Goal: Book appointment/travel/reservation

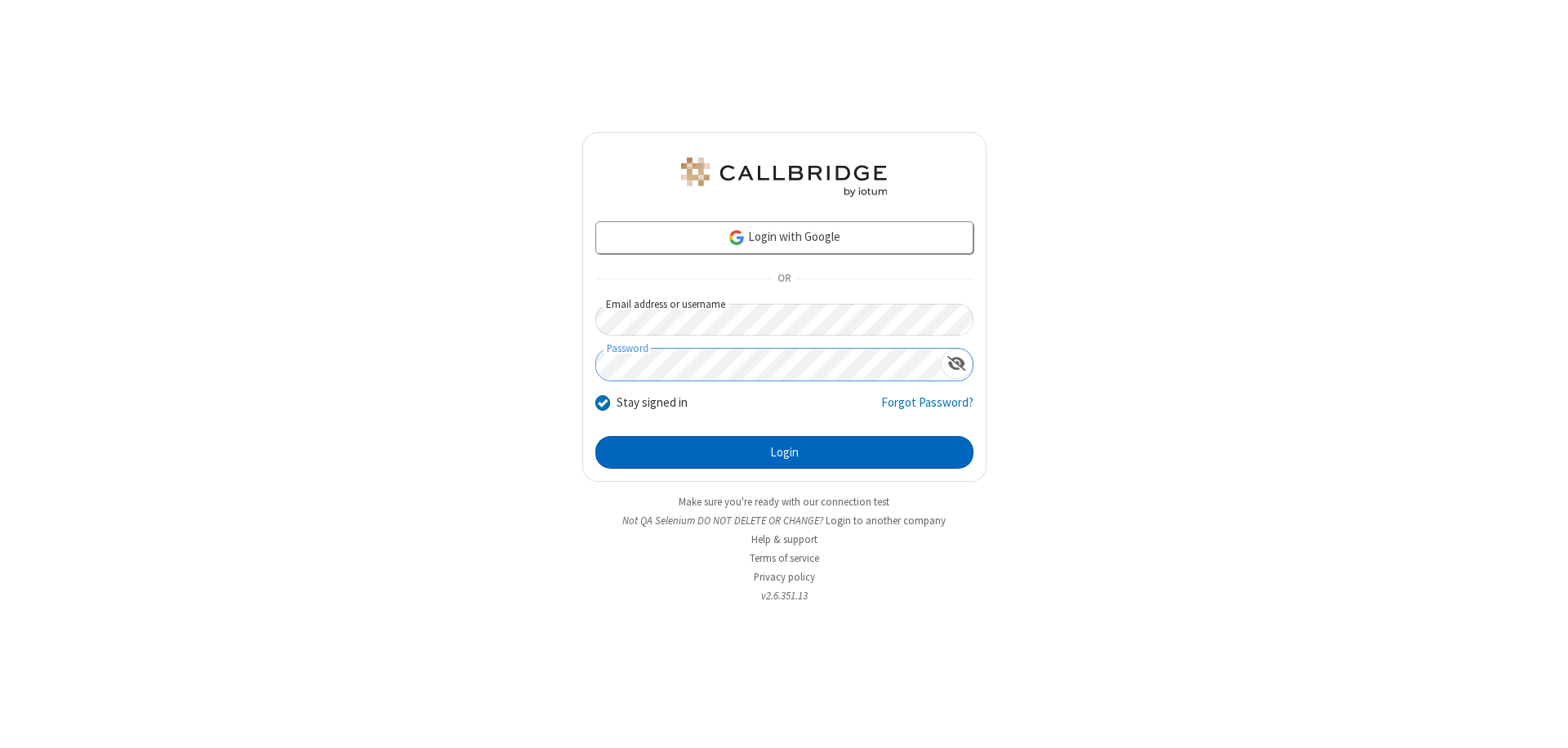
click at [784, 452] on button "Login" at bounding box center [784, 452] width 378 height 32
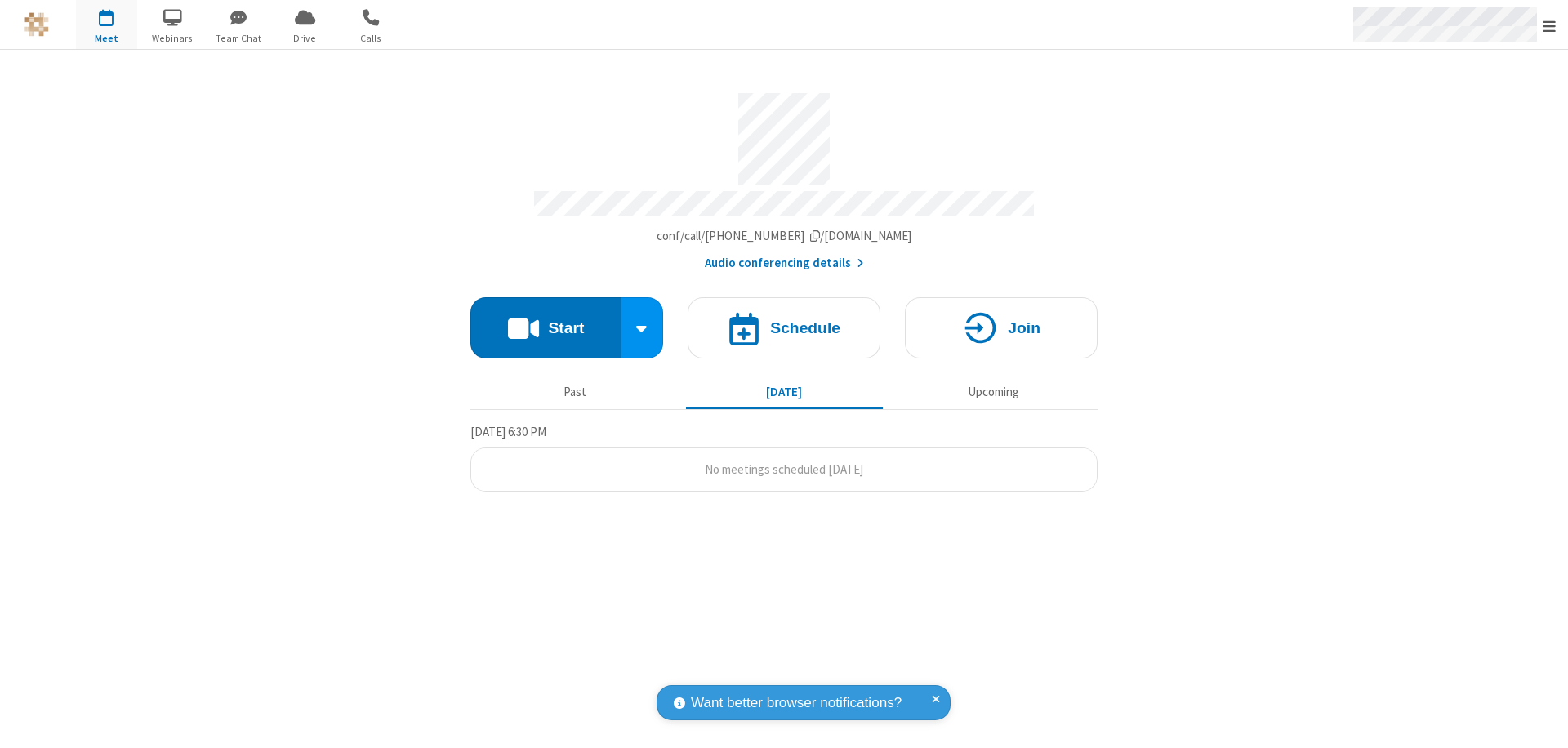
click at [1549, 25] on span "Open menu" at bounding box center [1549, 26] width 13 height 16
click at [106, 24] on span "button" at bounding box center [106, 17] width 61 height 28
click at [784, 320] on h4 "Schedule" at bounding box center [805, 327] width 70 height 15
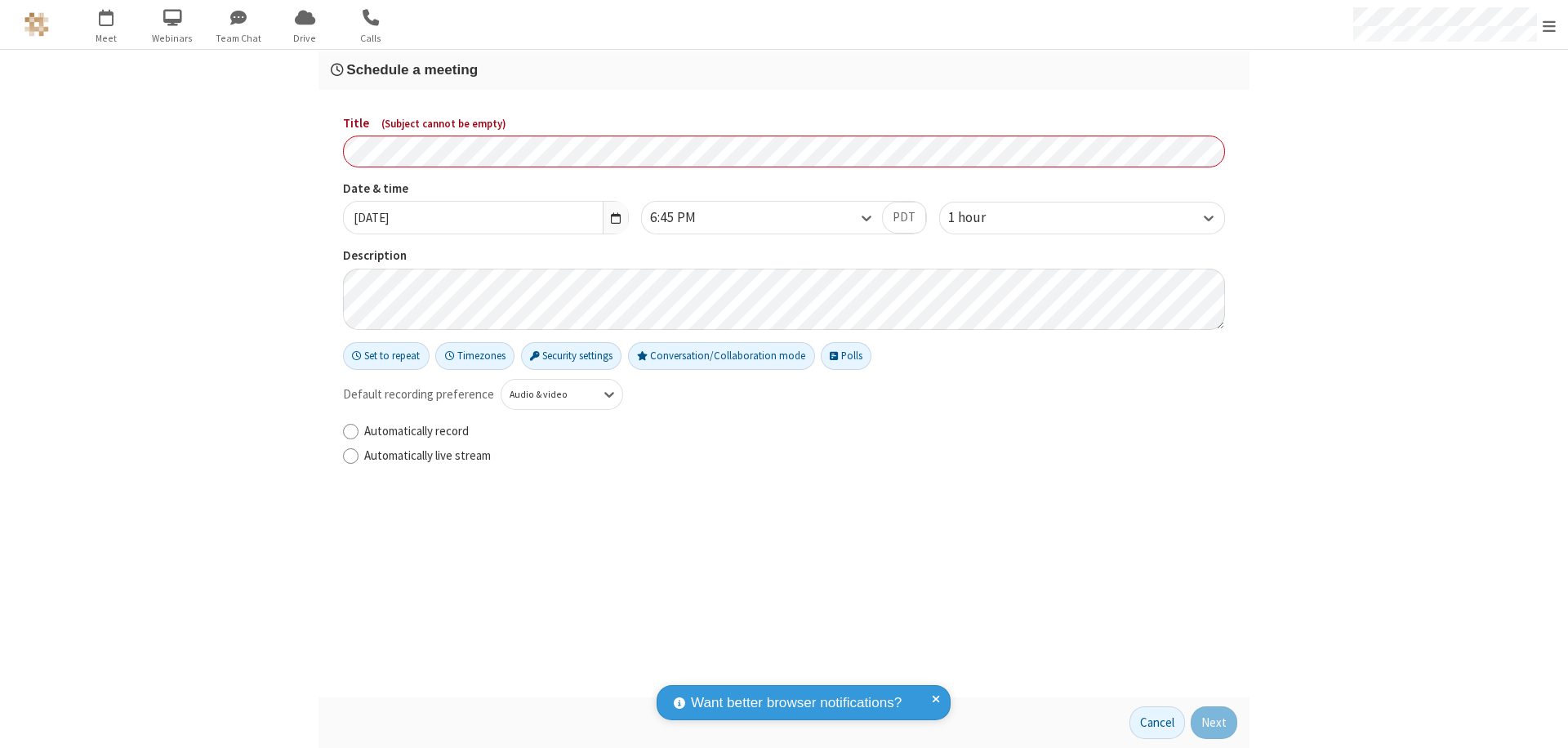
click at [784, 69] on h3 "Schedule a meeting" at bounding box center [784, 69] width 907 height 15
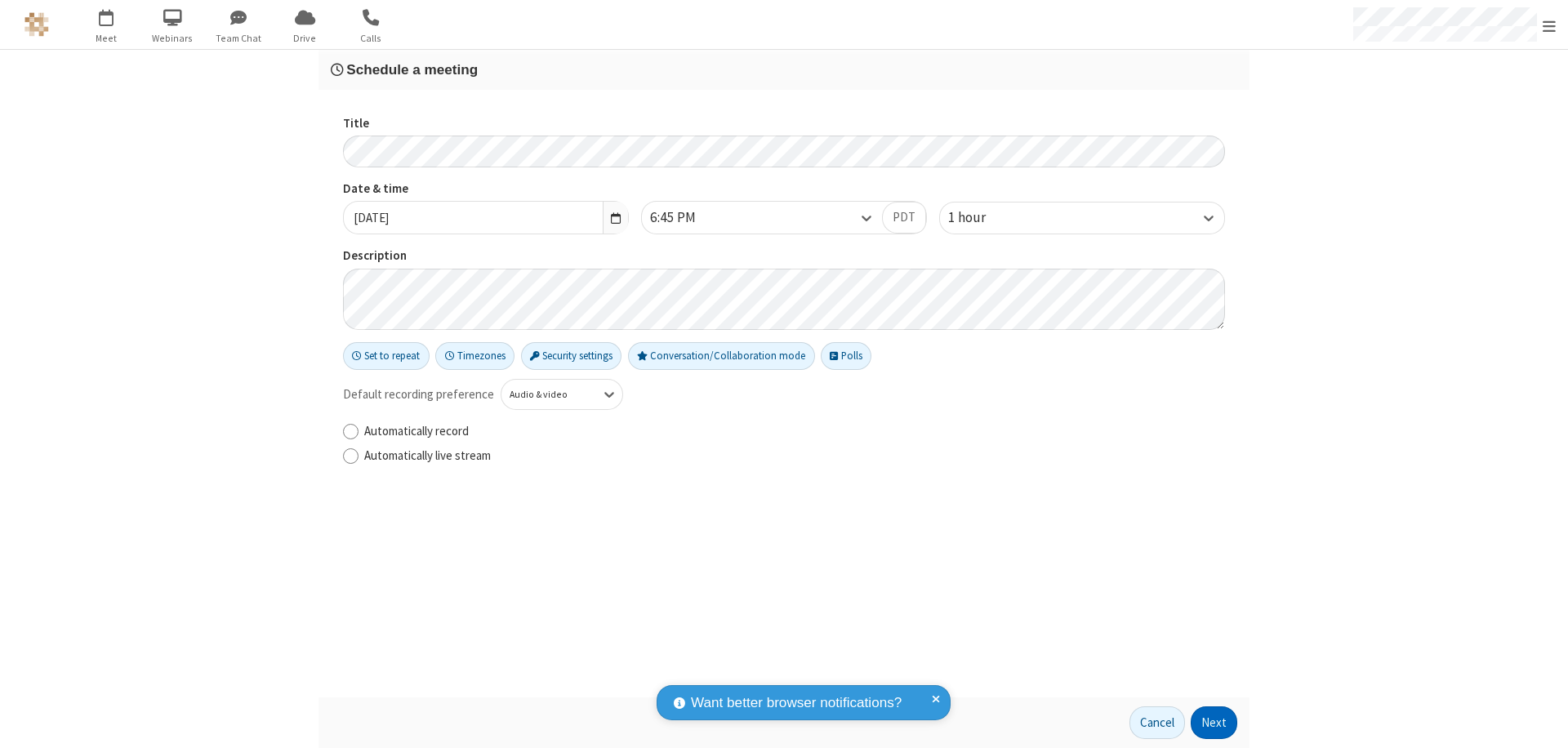
click at [1214, 723] on button "Next" at bounding box center [1214, 722] width 47 height 32
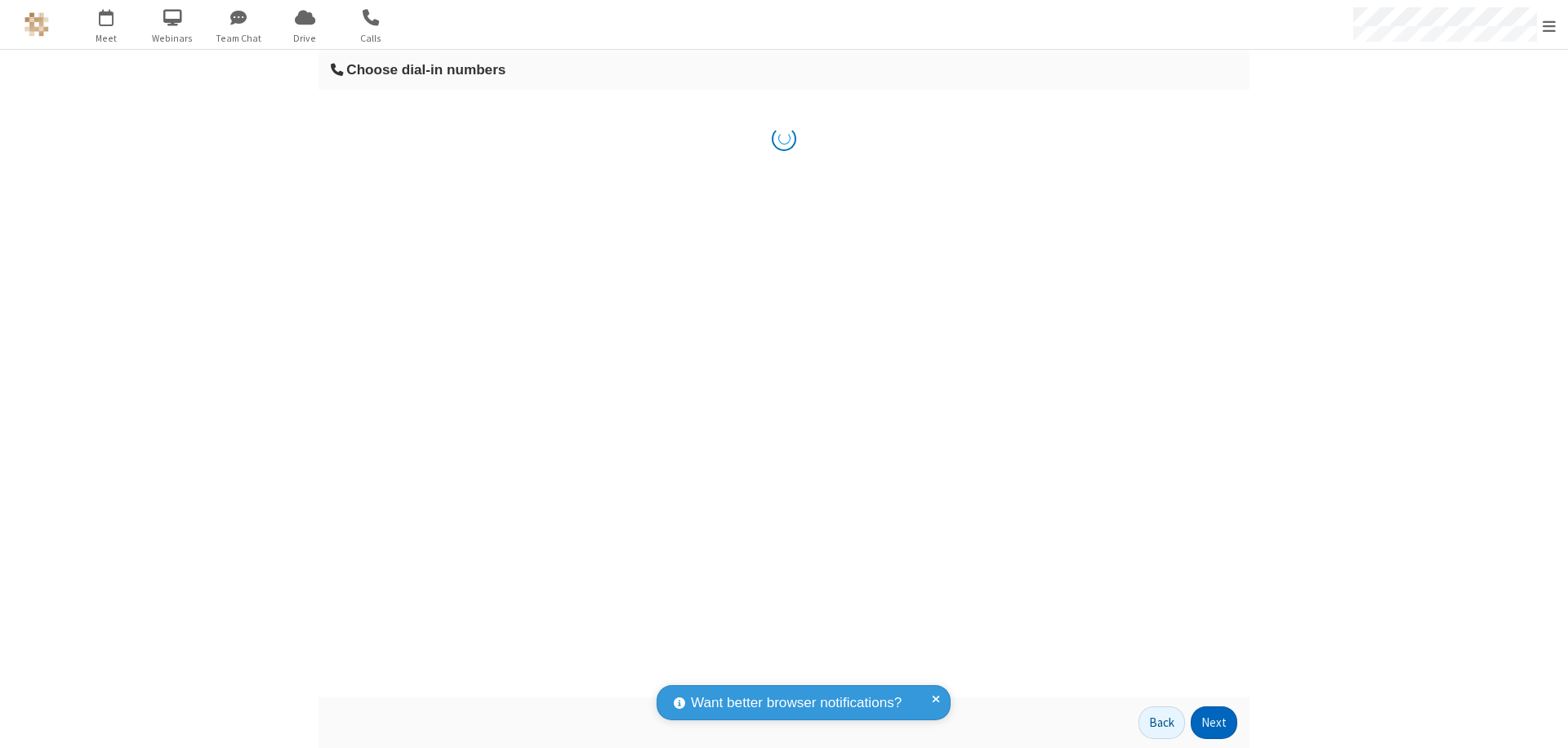
click at [1214, 723] on button "Next" at bounding box center [1214, 722] width 47 height 32
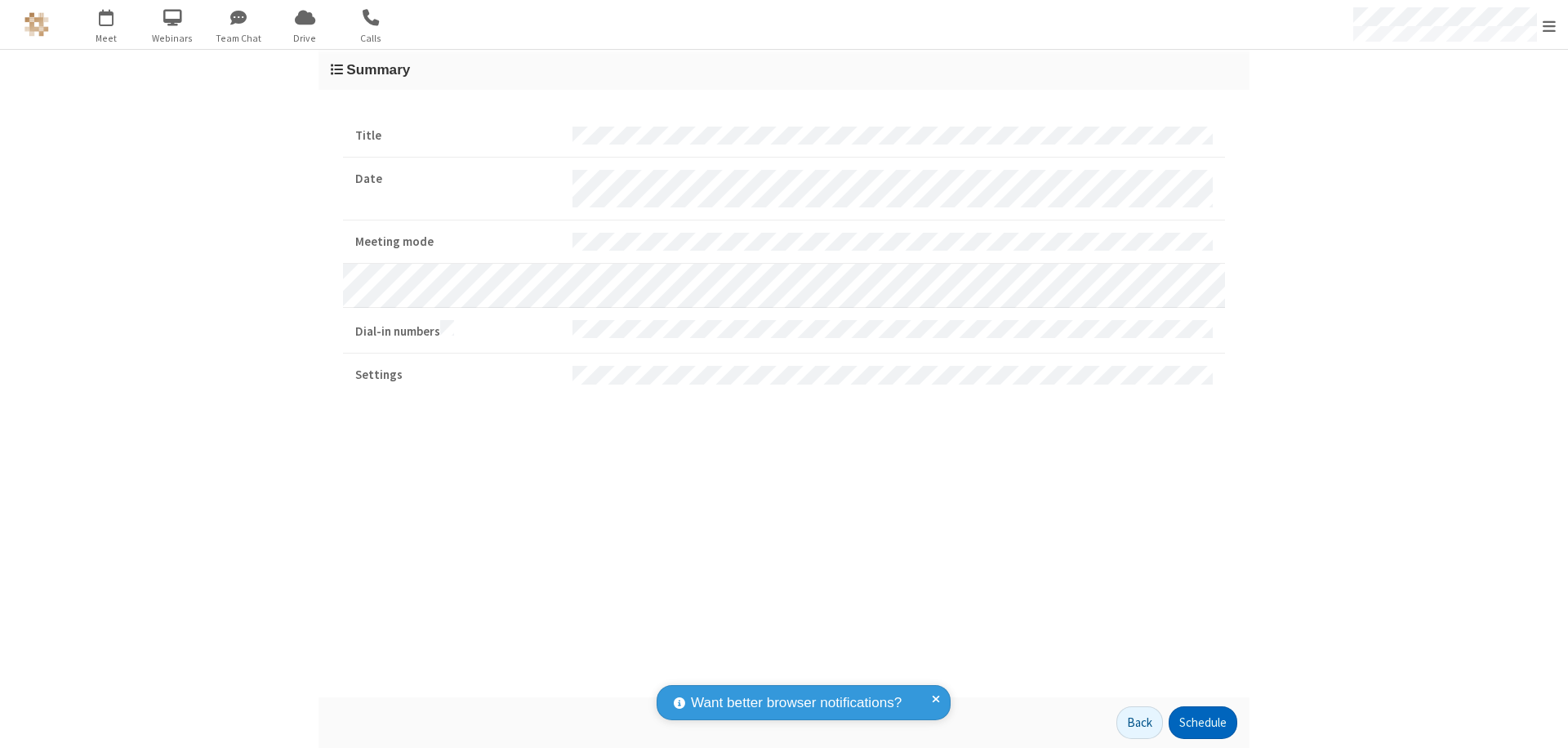
click at [1202, 723] on button "Schedule" at bounding box center [1203, 722] width 68 height 32
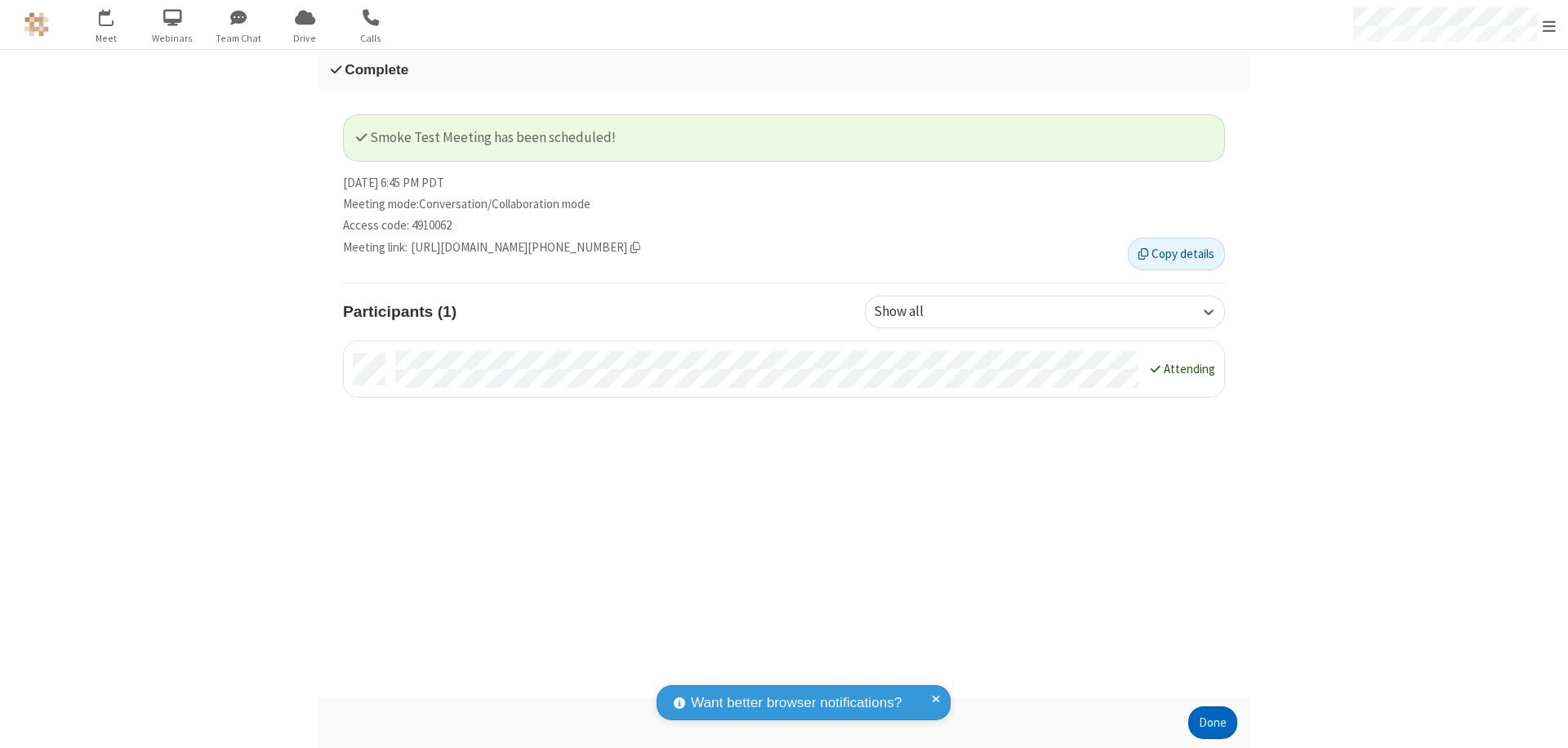
click at [1213, 723] on button "Done" at bounding box center [1213, 722] width 49 height 32
